Goal: Transaction & Acquisition: Download file/media

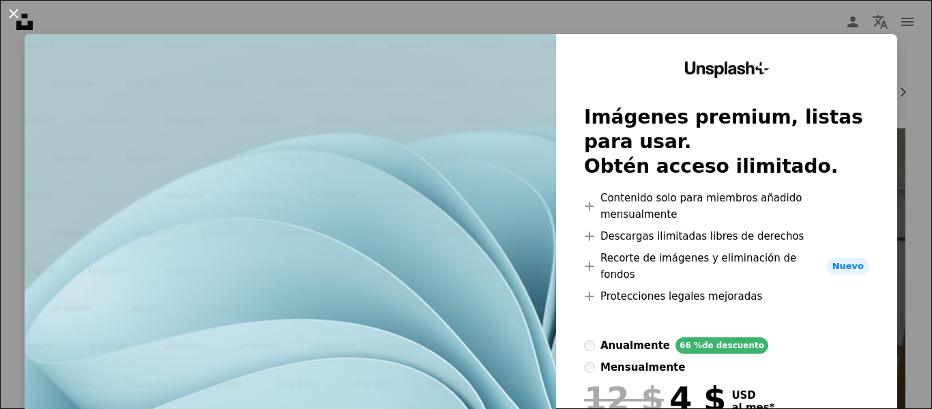
click at [11, 14] on button "An X shape" at bounding box center [13, 13] width 16 height 16
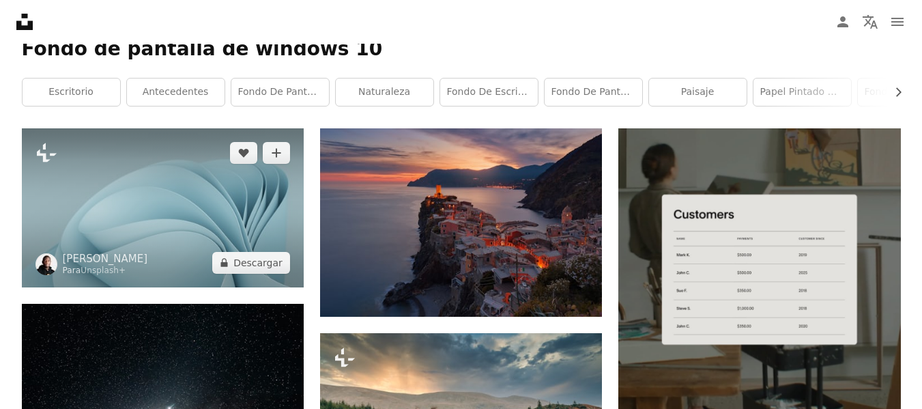
click at [220, 204] on img at bounding box center [163, 207] width 282 height 158
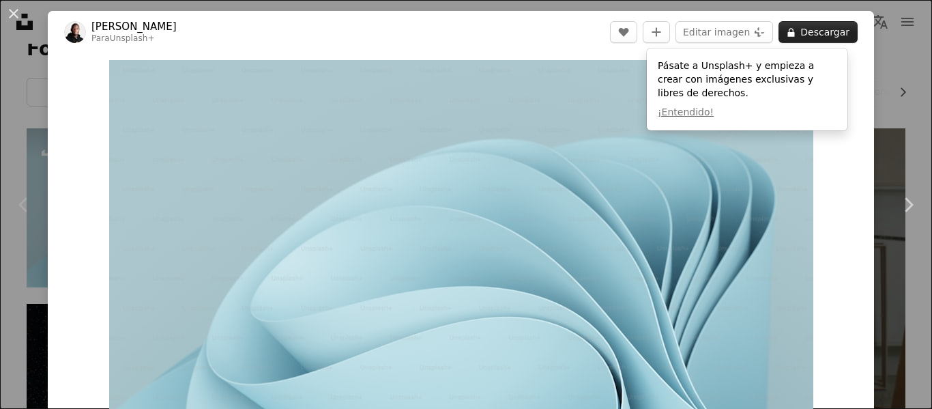
click at [829, 23] on button "A lock Descargar" at bounding box center [817, 32] width 79 height 22
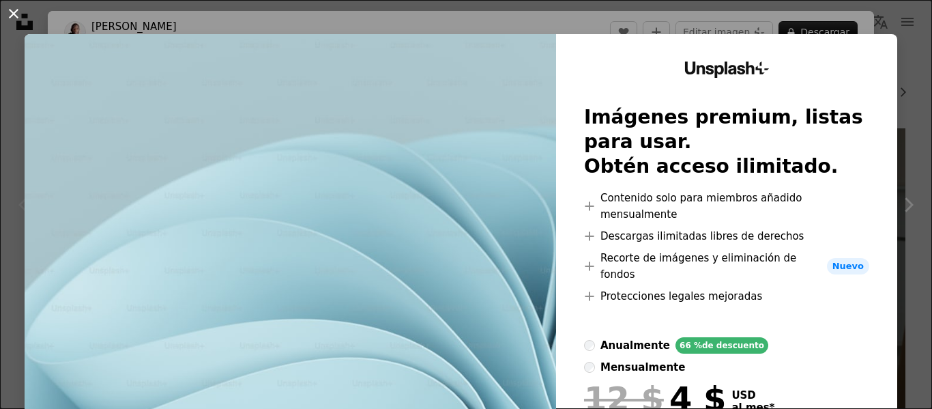
click at [9, 13] on button "An X shape" at bounding box center [13, 13] width 16 height 16
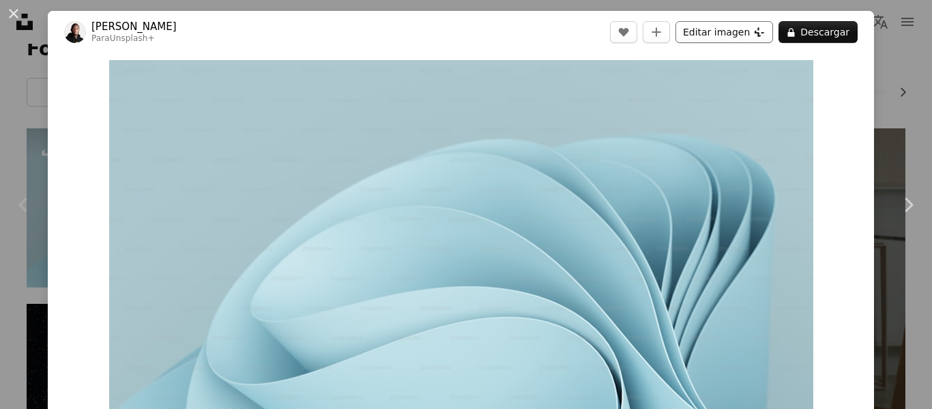
click at [746, 36] on button "Editar imagen Plus sign for Unsplash+" at bounding box center [724, 32] width 98 height 22
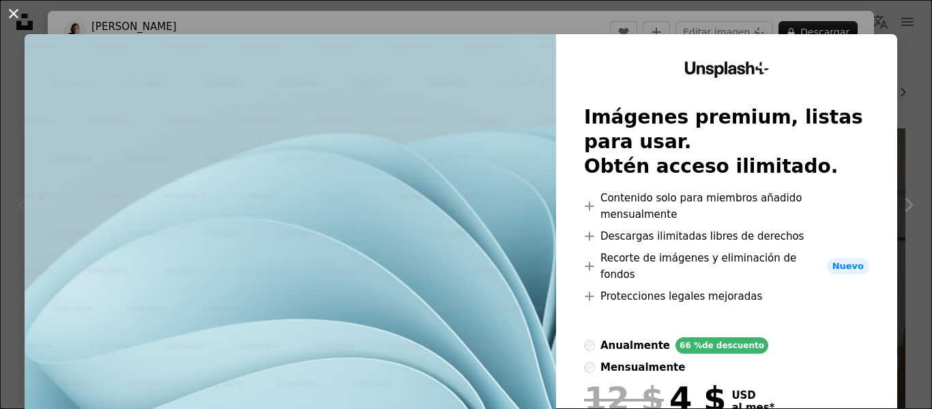
click at [5, 11] on button "An X shape" at bounding box center [13, 13] width 16 height 16
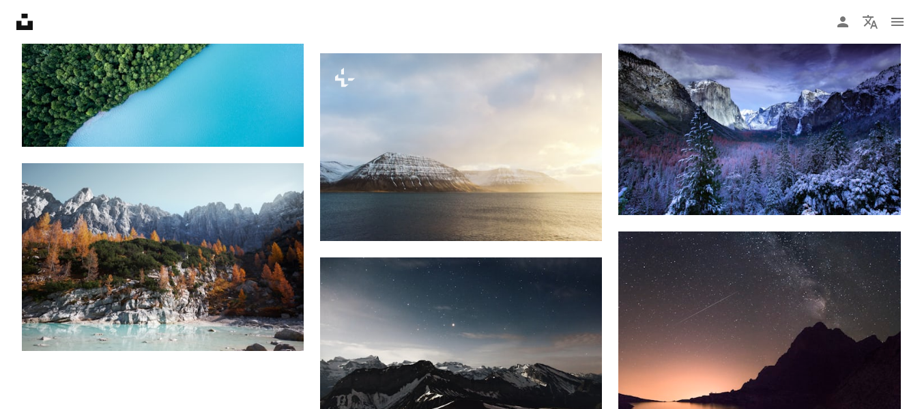
scroll to position [1353, 0]
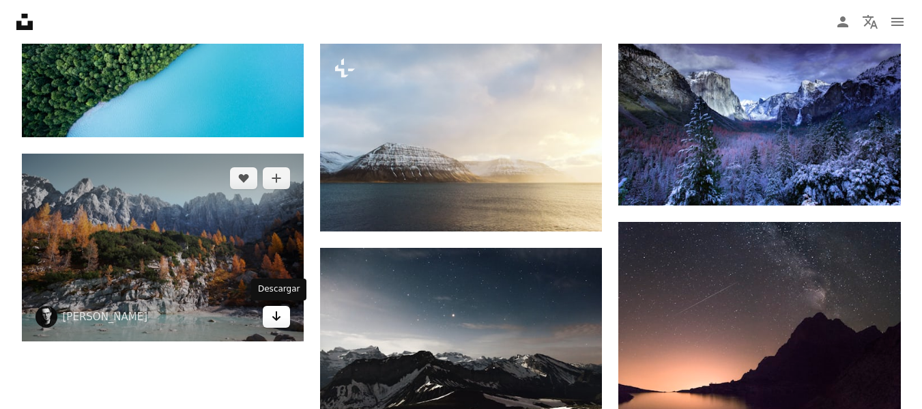
click at [272, 310] on icon "Arrow pointing down" at bounding box center [276, 316] width 11 height 16
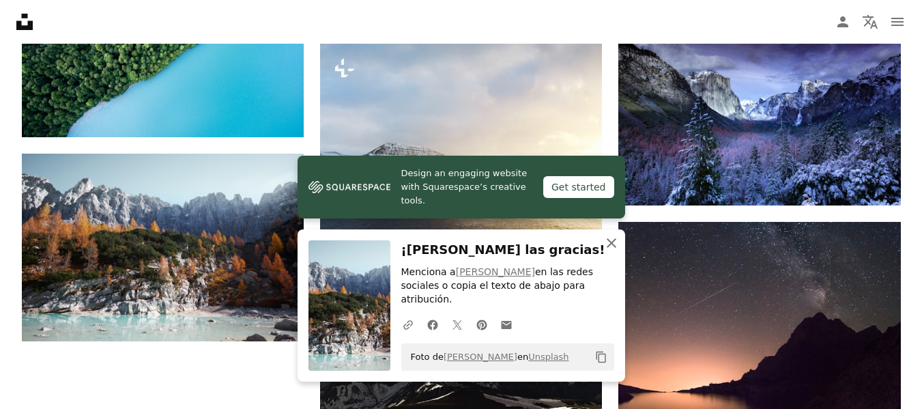
click at [608, 248] on icon "button" at bounding box center [611, 243] width 10 height 10
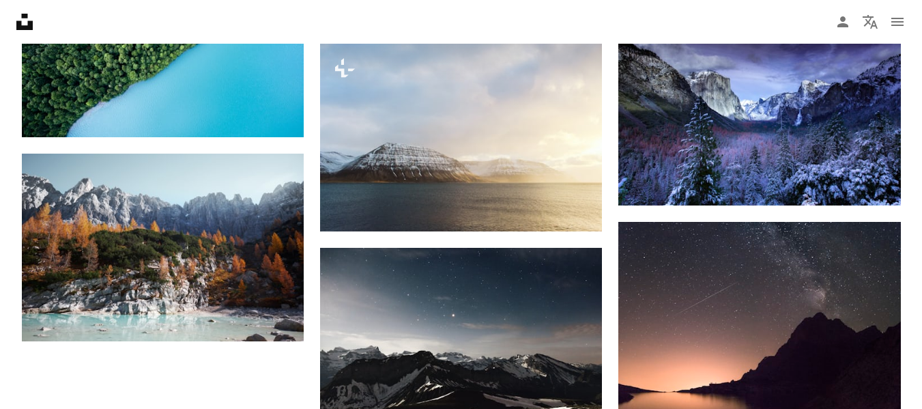
click at [748, 11] on nav "Unsplash logo Página de inicio de Unsplash A photo Pen Tool A compass A stack o…" at bounding box center [461, 22] width 922 height 44
